Goal: Check status: Check status

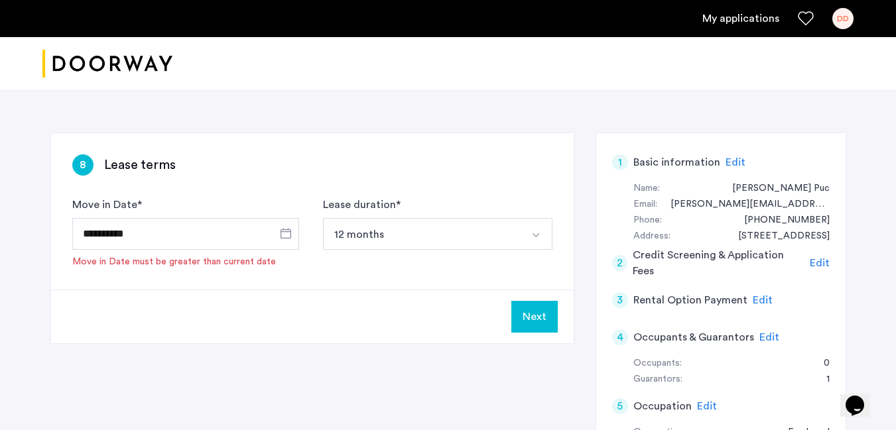
click at [729, 19] on link "My applications" at bounding box center [740, 19] width 77 height 16
